Goal: Navigation & Orientation: Find specific page/section

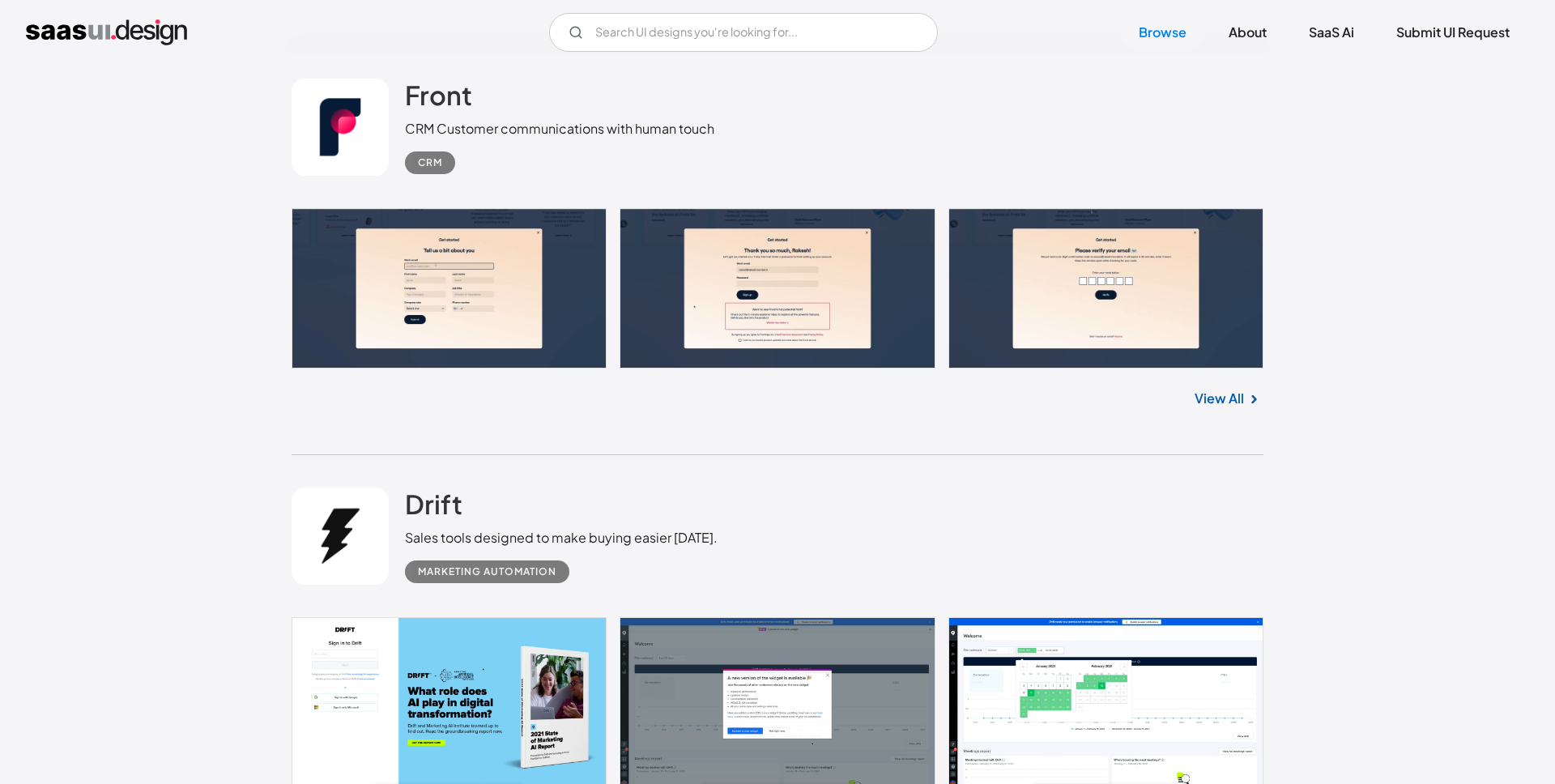
scroll to position [15558, 0]
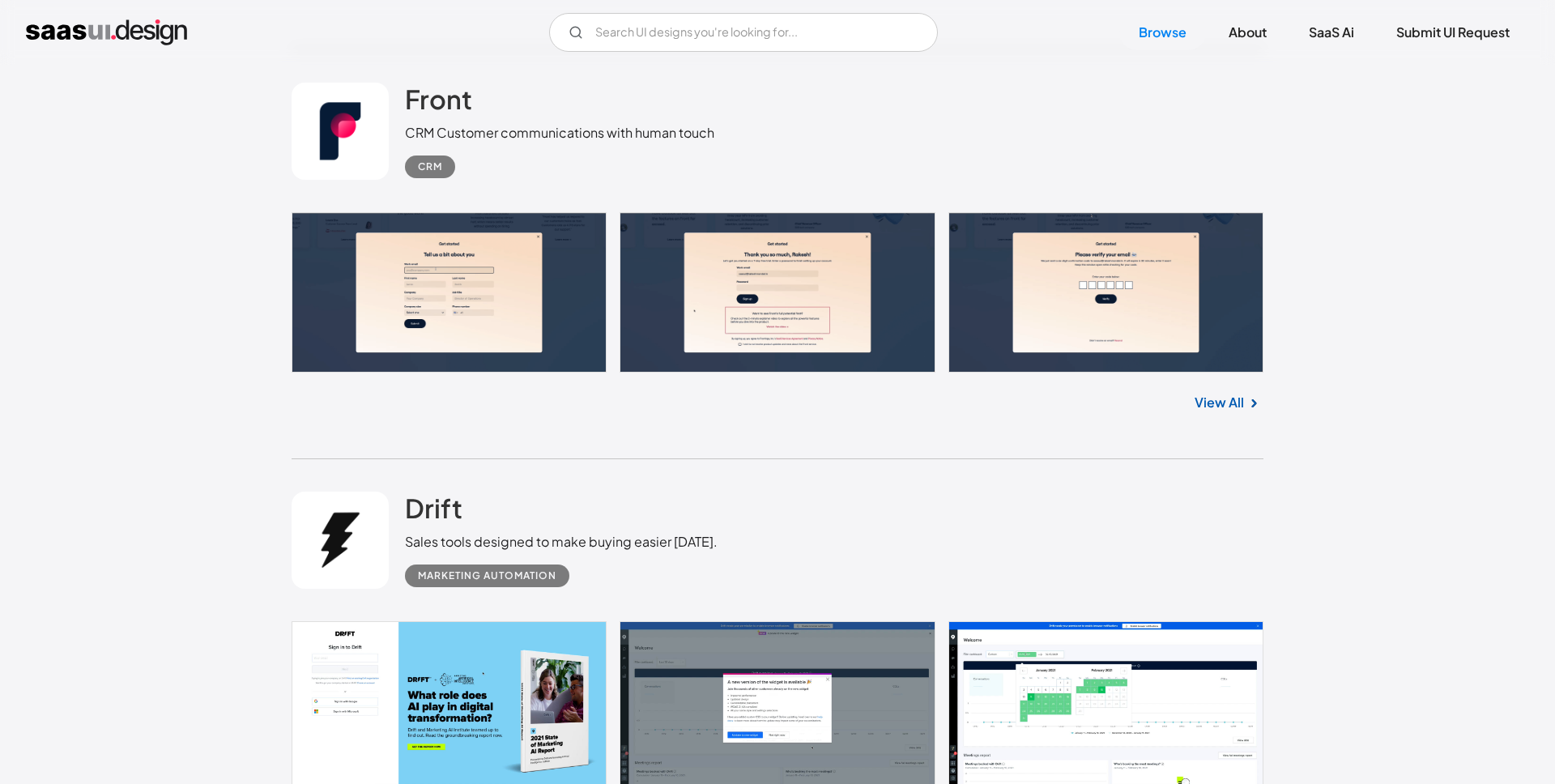
click at [1214, 412] on link "View All" at bounding box center [1219, 403] width 49 height 20
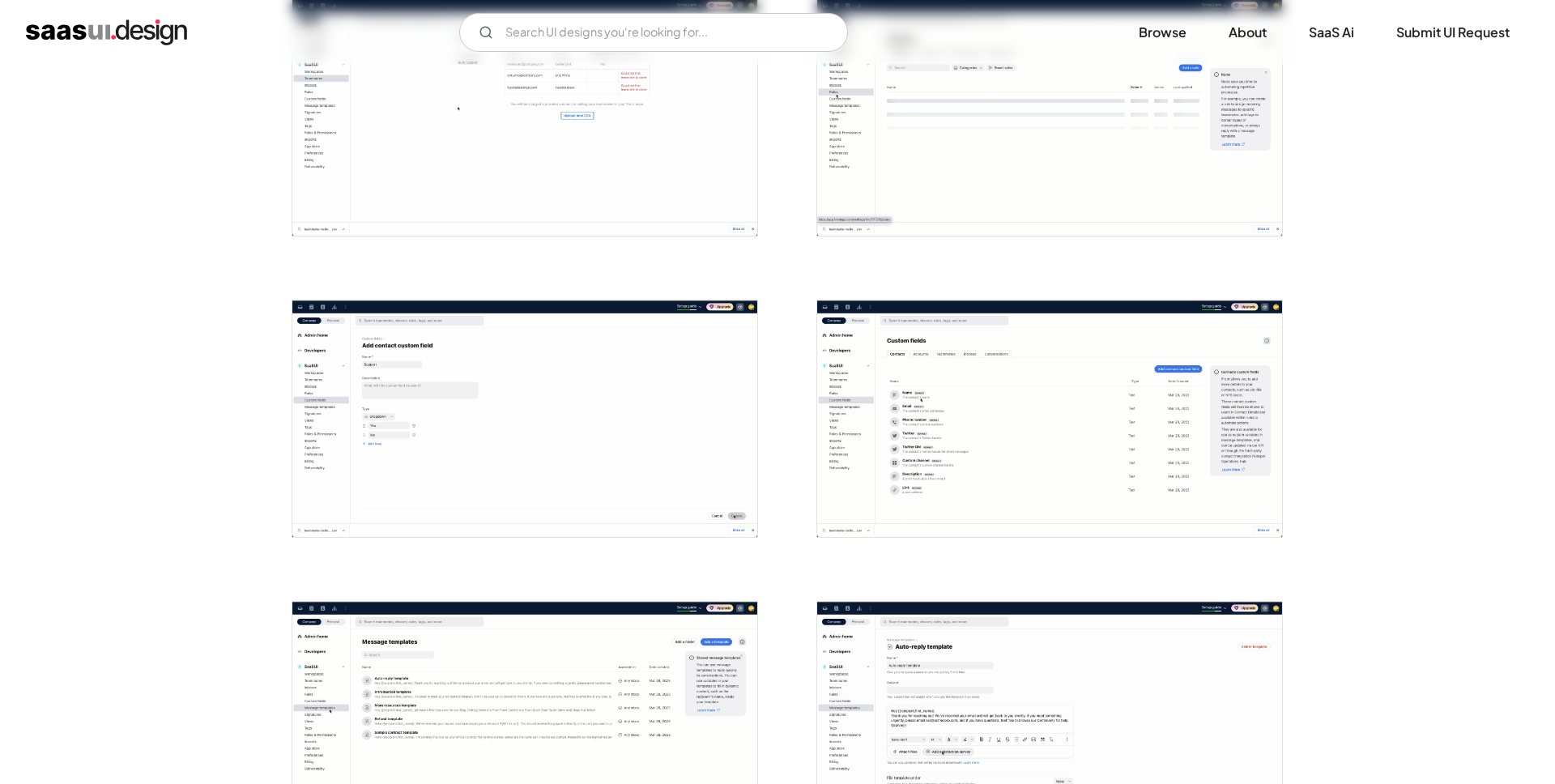
scroll to position [2072, 0]
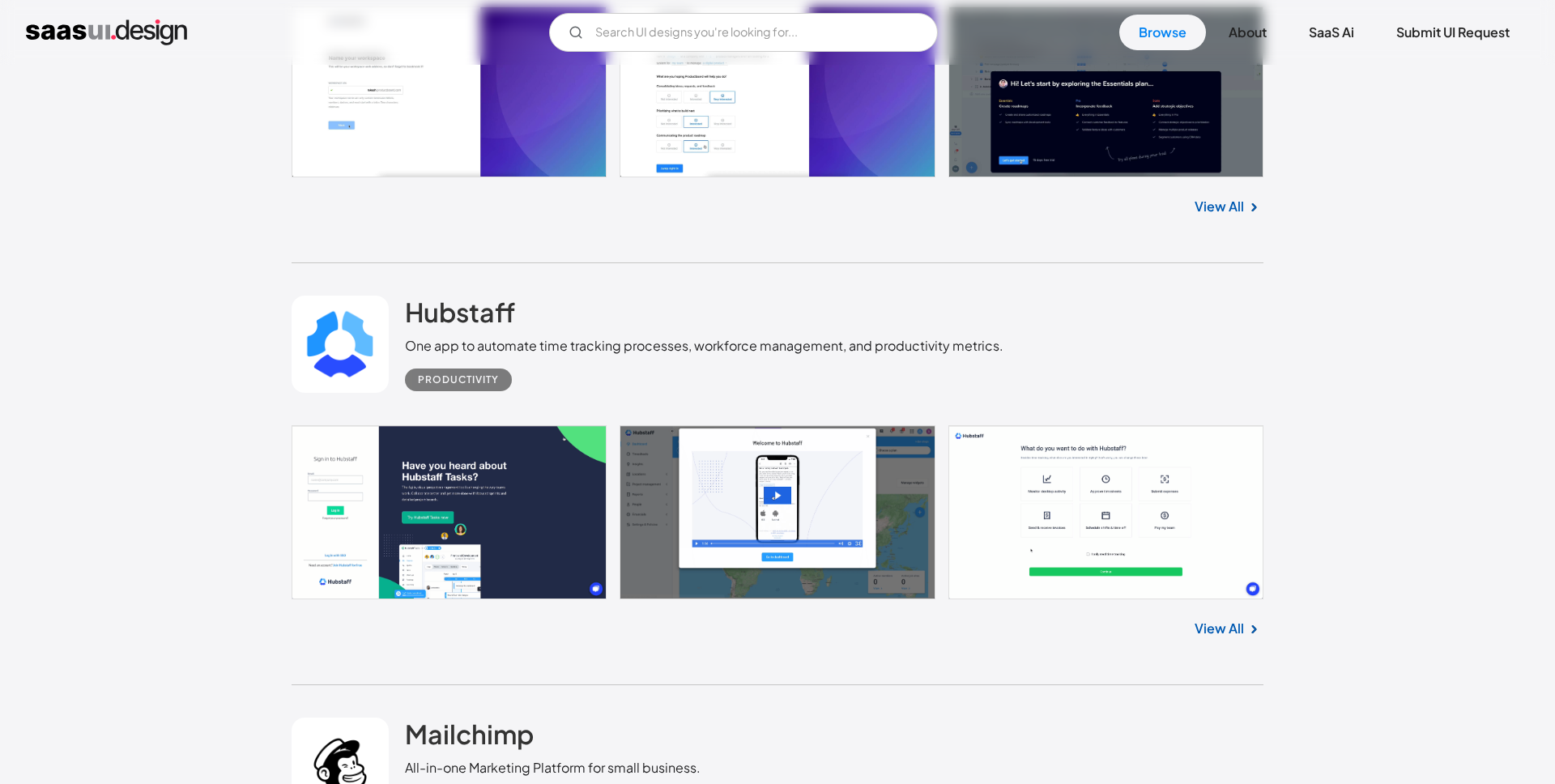
scroll to position [17467, 0]
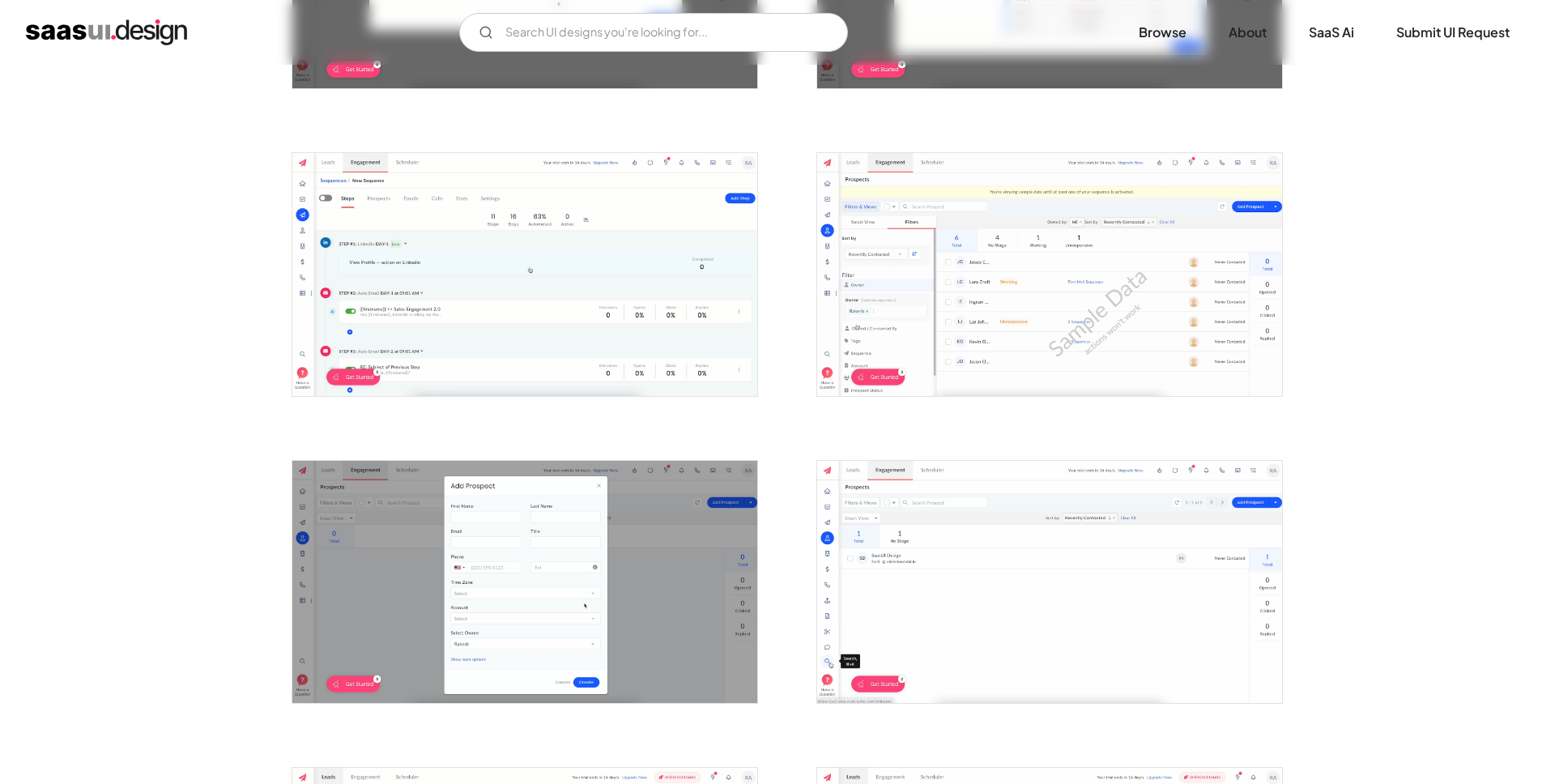
scroll to position [1458, 0]
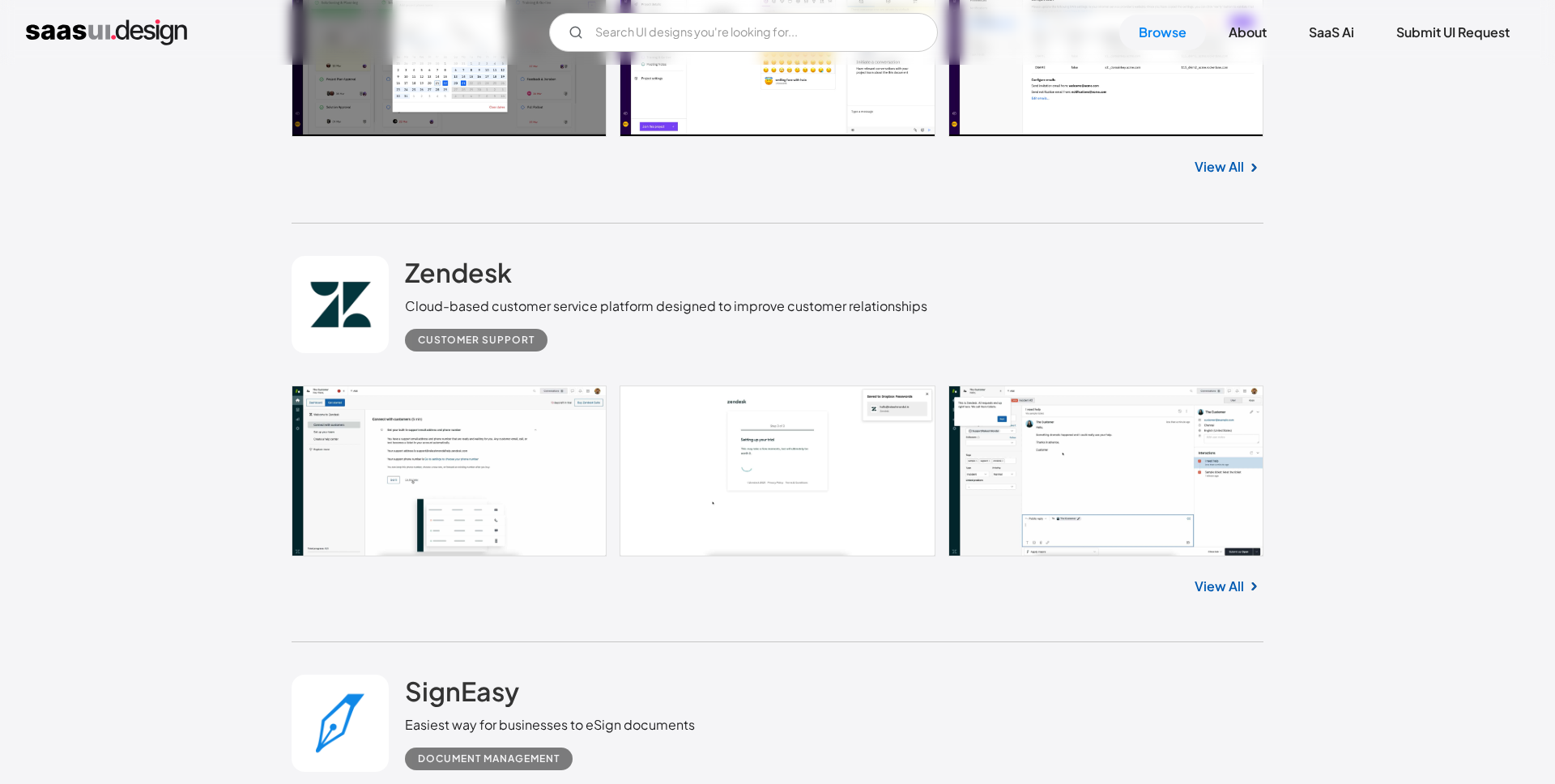
scroll to position [21471, 0]
